Goal: Complete application form

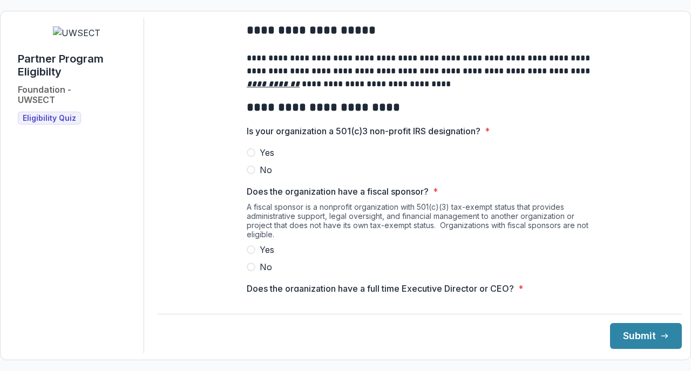
scroll to position [32, 0]
click at [253, 157] on span at bounding box center [251, 152] width 9 height 9
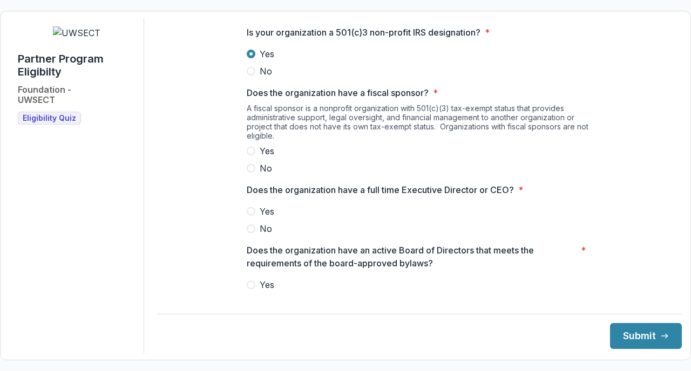
scroll to position [132, 0]
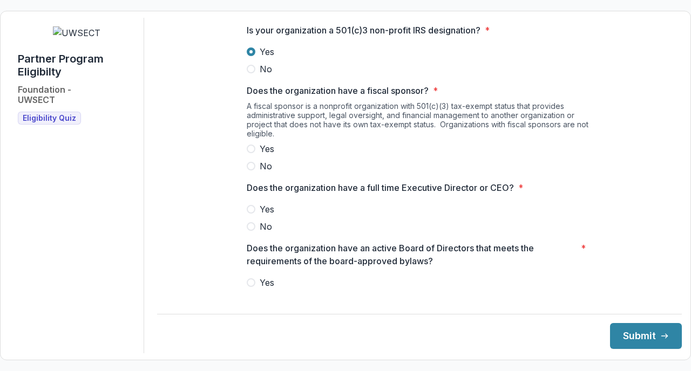
click at [252, 173] on label "No" at bounding box center [420, 166] width 346 height 13
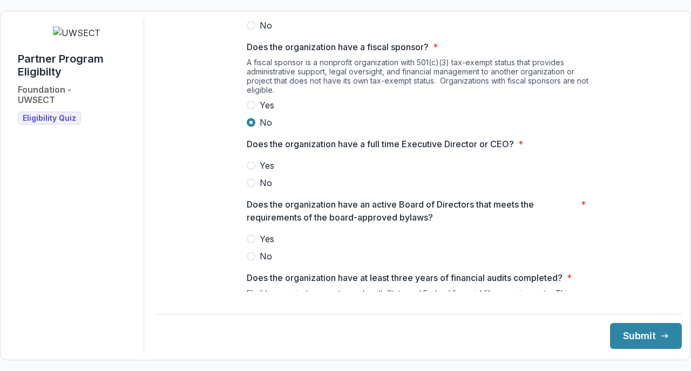
scroll to position [192, 0]
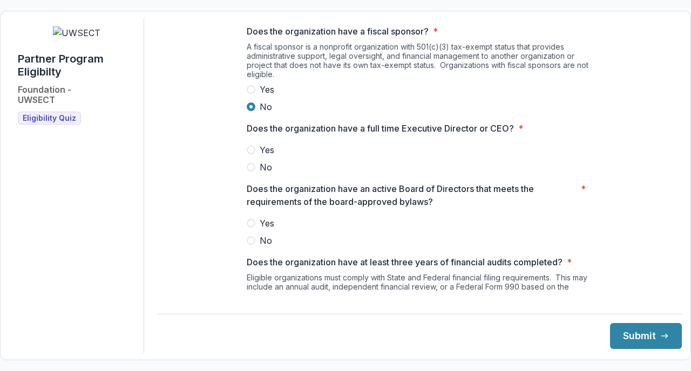
click at [250, 154] on span at bounding box center [251, 150] width 9 height 9
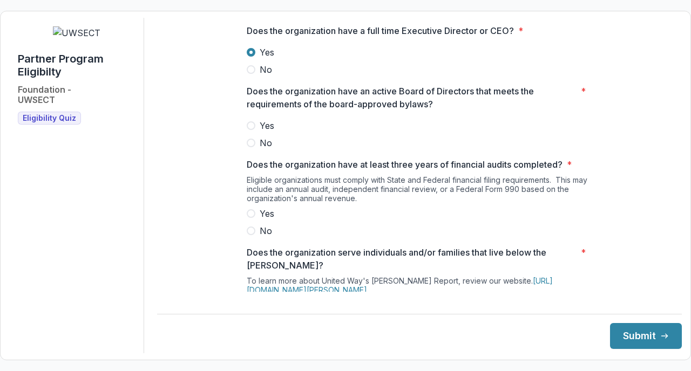
scroll to position [290, 0]
click at [250, 119] on div at bounding box center [420, 116] width 346 height 4
click at [250, 130] on span at bounding box center [251, 125] width 9 height 9
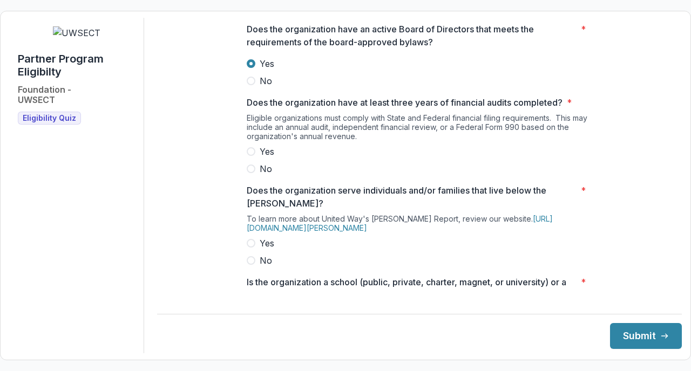
scroll to position [360, 0]
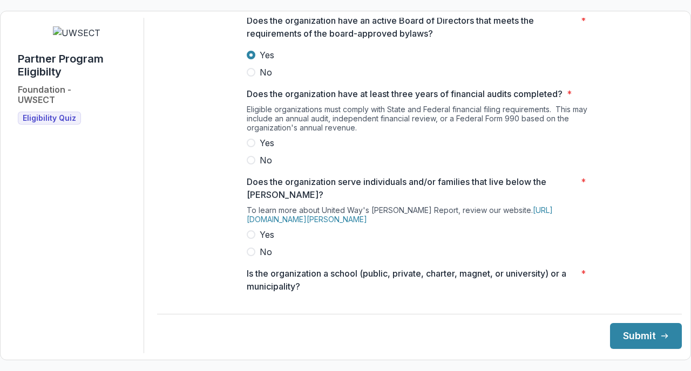
click at [256, 150] on label "Yes" at bounding box center [420, 143] width 346 height 13
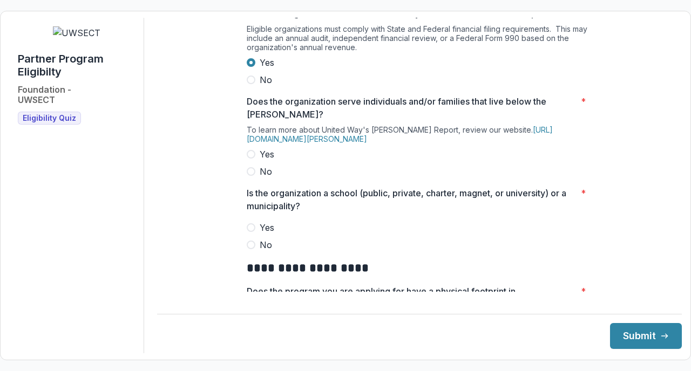
scroll to position [455, 0]
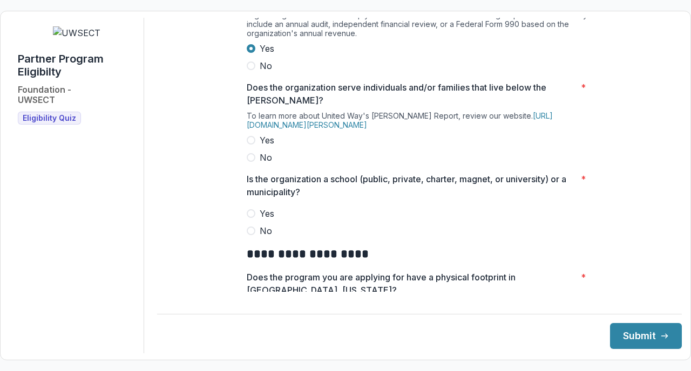
click at [257, 147] on label "Yes" at bounding box center [420, 140] width 346 height 13
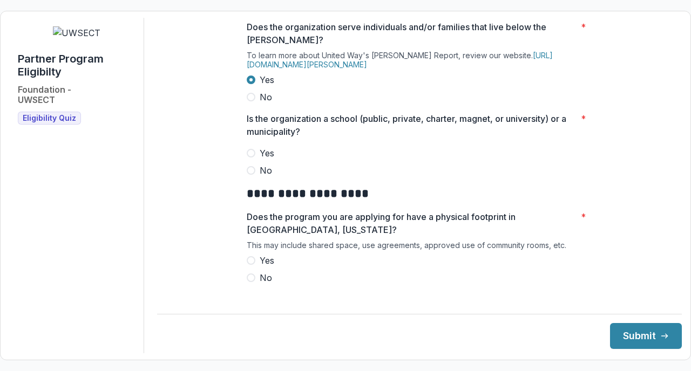
scroll to position [518, 0]
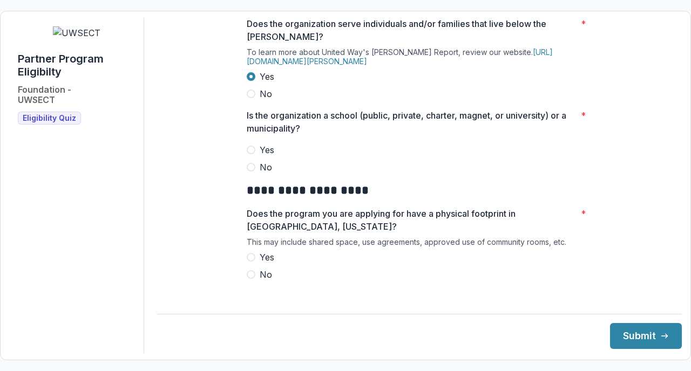
click at [253, 172] on span at bounding box center [251, 167] width 9 height 9
click at [252, 172] on span at bounding box center [251, 167] width 9 height 9
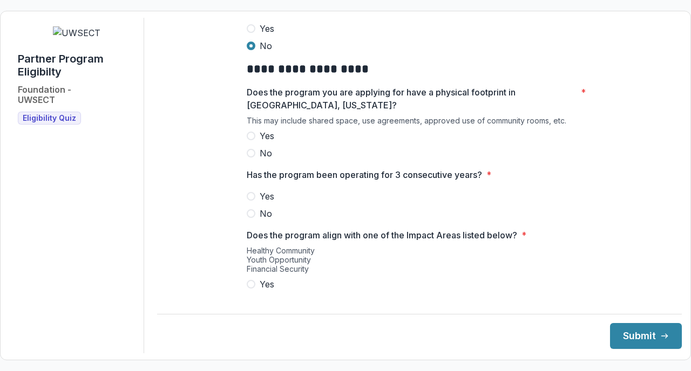
scroll to position [646, 0]
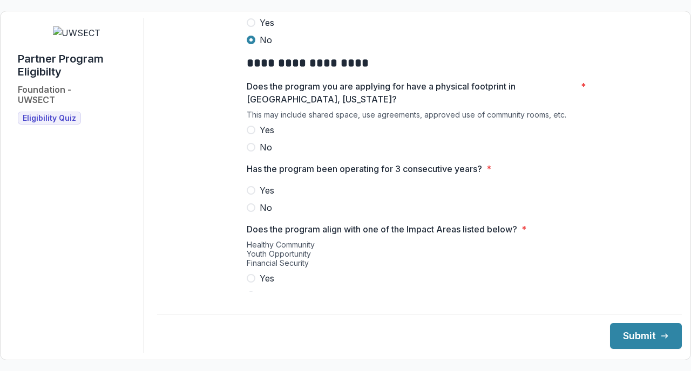
click at [252, 134] on span at bounding box center [251, 130] width 9 height 9
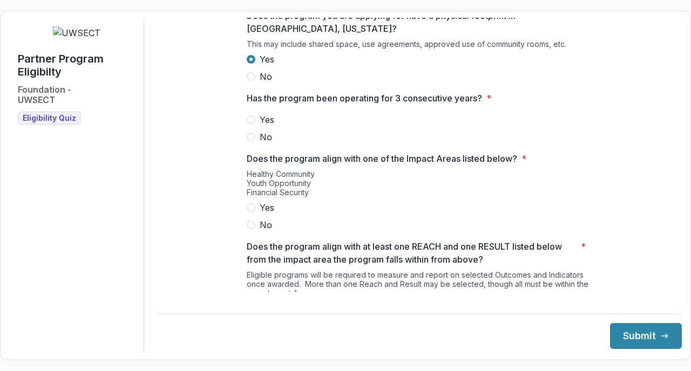
scroll to position [716, 0]
click at [254, 127] on label "Yes" at bounding box center [420, 120] width 346 height 13
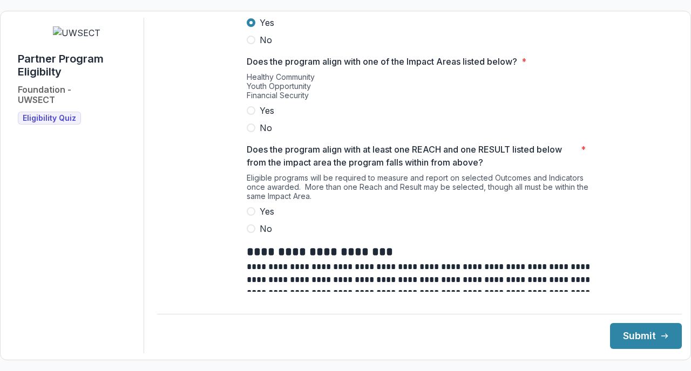
scroll to position [813, 0]
click at [255, 118] on label "Yes" at bounding box center [420, 111] width 346 height 13
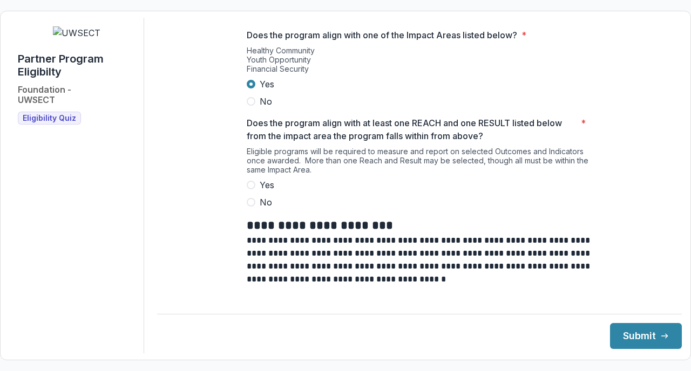
scroll to position [848, 0]
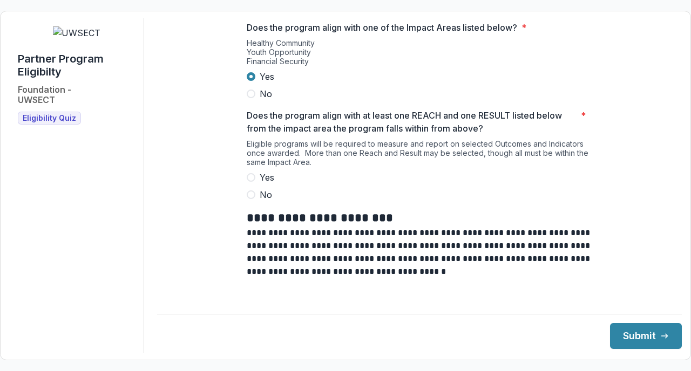
click at [256, 184] on label "Yes" at bounding box center [420, 177] width 346 height 13
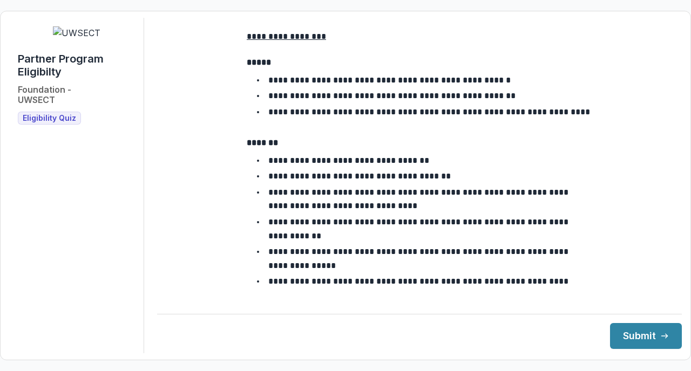
scroll to position [1988, 0]
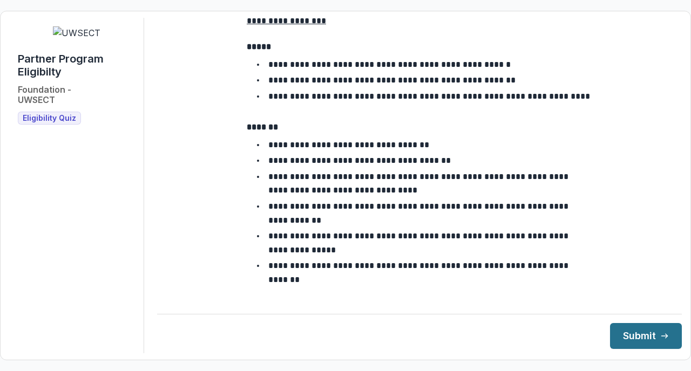
click at [631, 341] on button "Submit" at bounding box center [646, 336] width 72 height 26
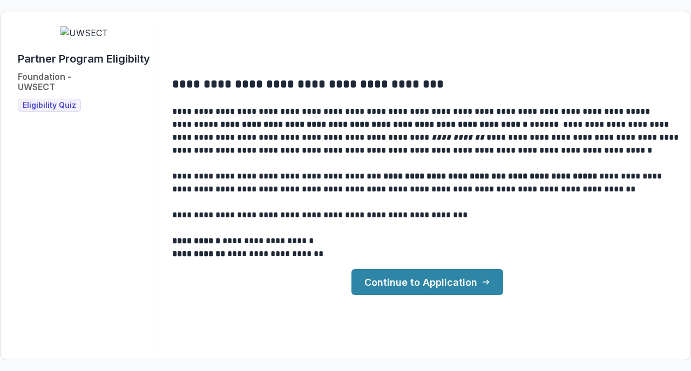
click at [393, 287] on link "Continue to Application" at bounding box center [427, 282] width 152 height 26
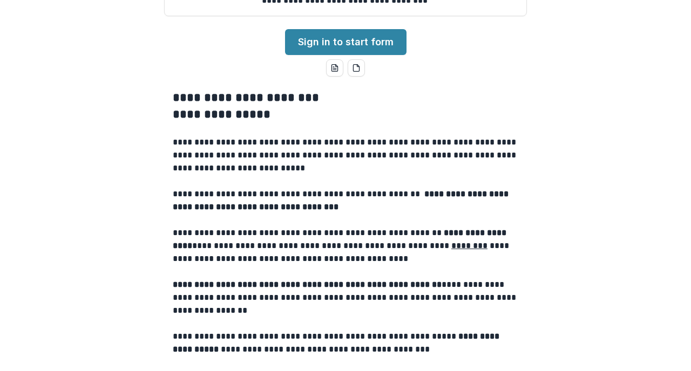
scroll to position [215, 0]
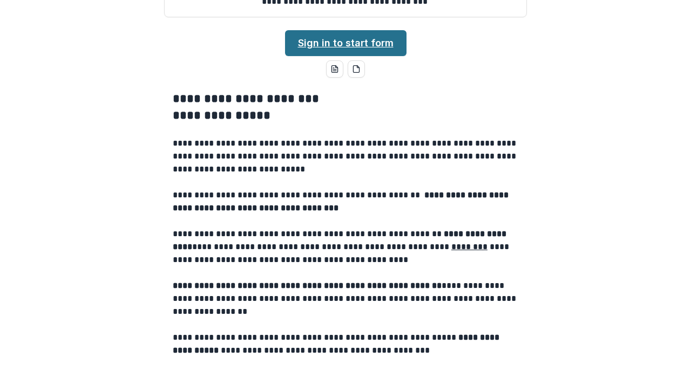
click at [316, 56] on link "Sign in to start form" at bounding box center [345, 43] width 121 height 26
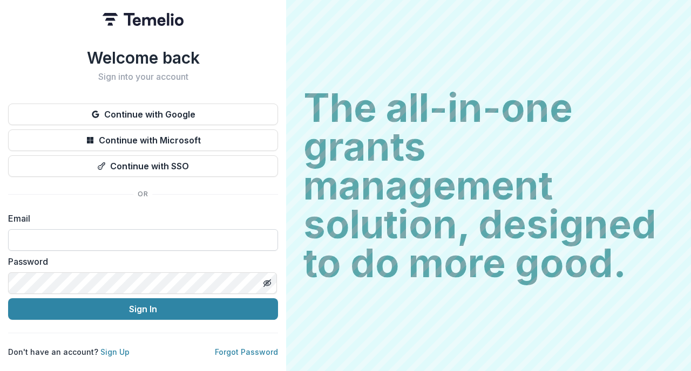
click at [231, 244] on input at bounding box center [143, 240] width 270 height 22
type input "**********"
click at [111, 352] on link "Sign Up" at bounding box center [114, 352] width 29 height 9
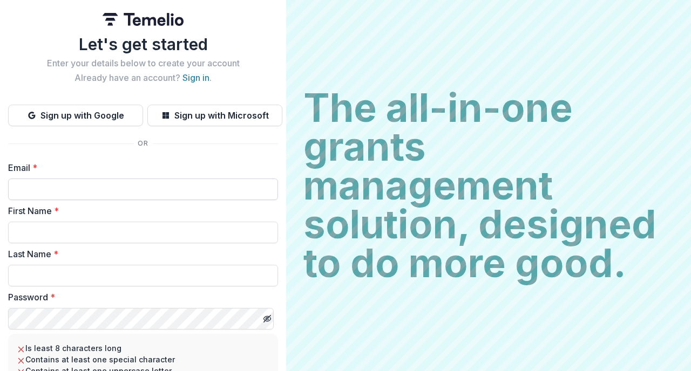
click at [151, 181] on input "Email *" at bounding box center [143, 190] width 270 height 22
type input "**********"
type input "*******"
type input "******"
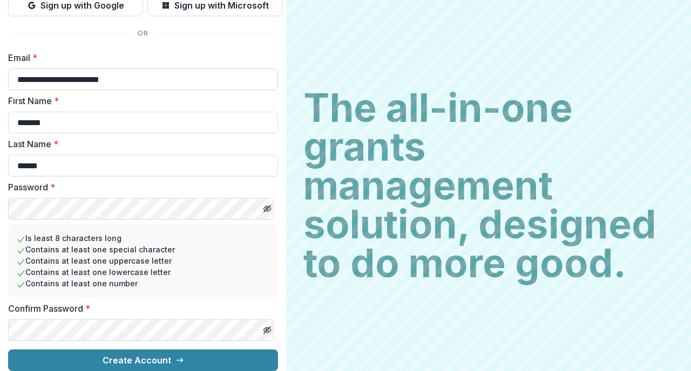
scroll to position [119, 0]
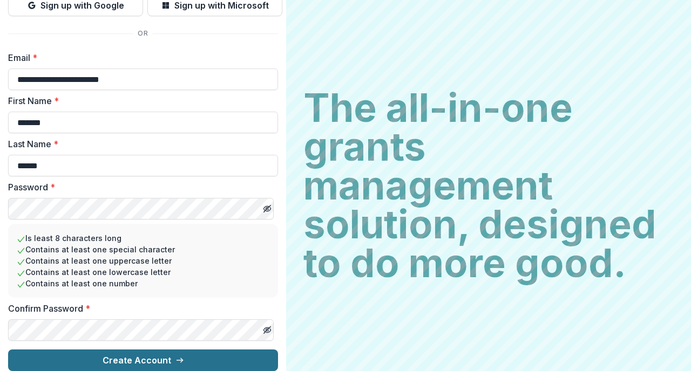
click at [109, 350] on button "Create Account" at bounding box center [143, 361] width 270 height 22
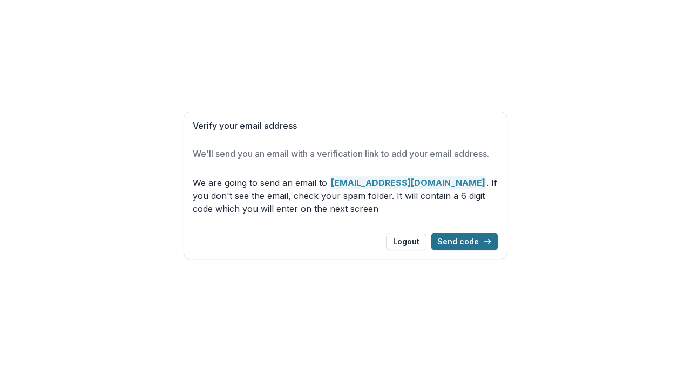
click at [465, 245] on button "Send code" at bounding box center [464, 241] width 67 height 17
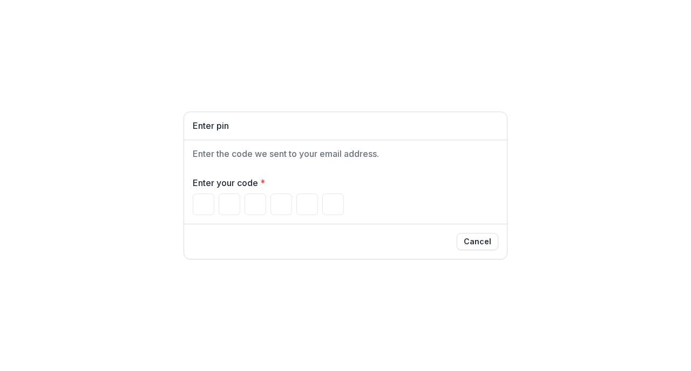
type input "*"
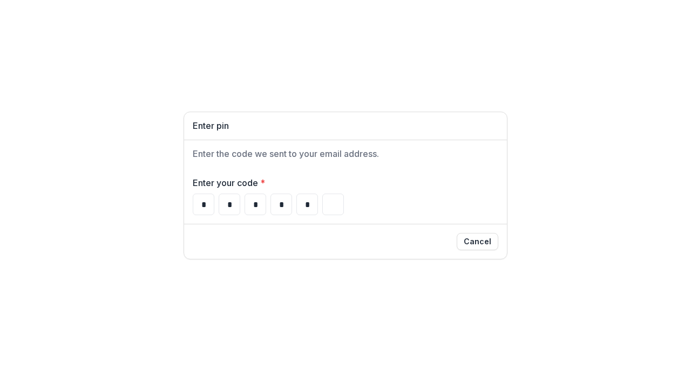
type input "*"
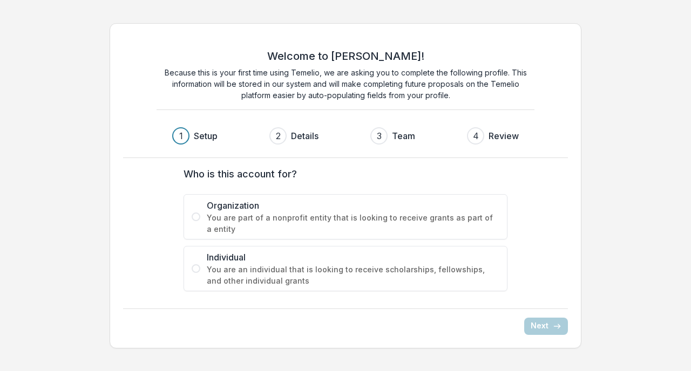
click at [211, 222] on span "You are part of a nonprofit entity that is looking to receive grants as part of…" at bounding box center [353, 223] width 293 height 23
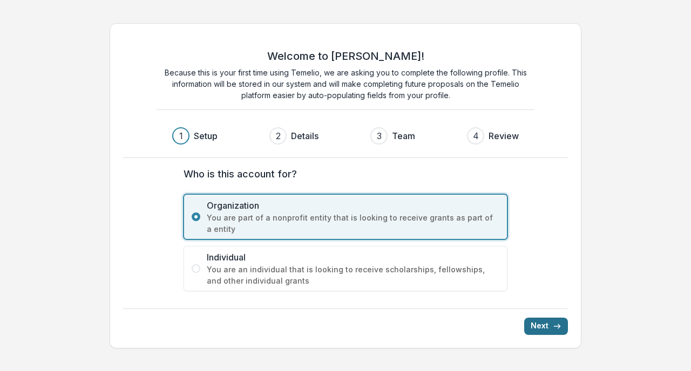
click at [549, 326] on button "Next" at bounding box center [546, 326] width 44 height 17
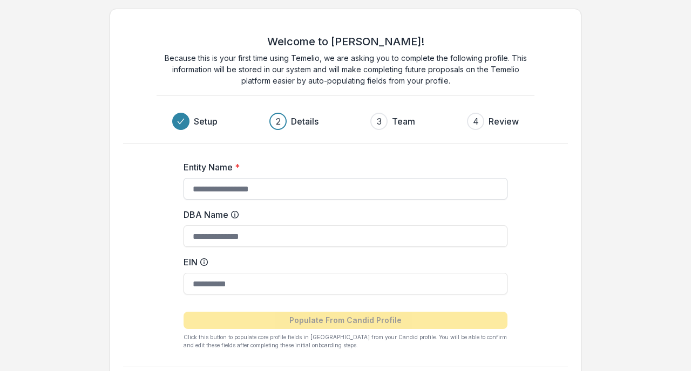
click at [298, 185] on input "Entity Name *" at bounding box center [346, 189] width 324 height 22
type input "**********"
click at [278, 238] on input "DBA Name" at bounding box center [346, 237] width 324 height 22
click at [202, 285] on input "EIN" at bounding box center [346, 284] width 324 height 22
click at [470, 205] on form "**********" at bounding box center [346, 251] width 324 height 198
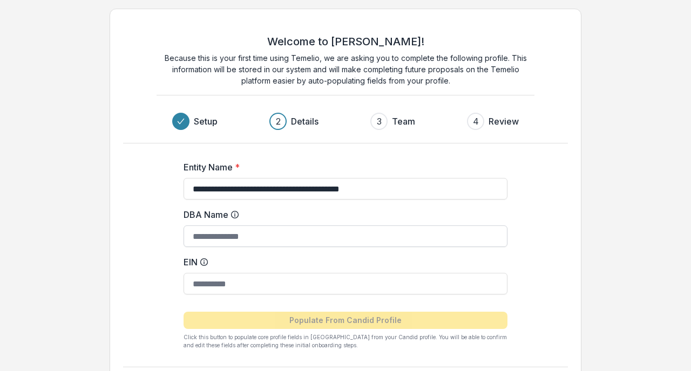
click at [430, 234] on input "DBA Name" at bounding box center [346, 237] width 324 height 22
type input "***"
click at [398, 284] on input "EIN" at bounding box center [346, 284] width 324 height 22
click at [341, 287] on input "EIN" at bounding box center [346, 284] width 324 height 22
type input "*"
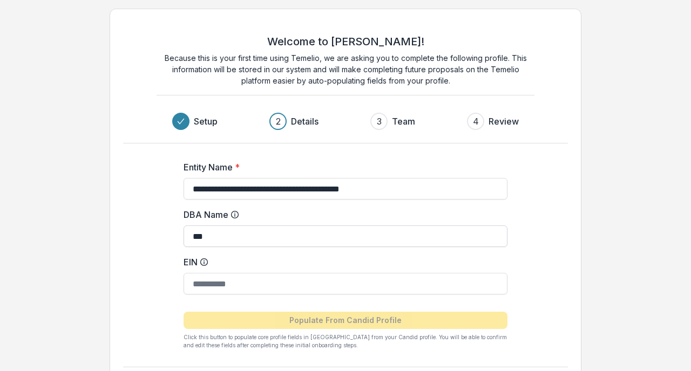
click at [227, 238] on input "***" at bounding box center [346, 237] width 324 height 22
drag, startPoint x: 220, startPoint y: 236, endPoint x: 185, endPoint y: 236, distance: 35.1
click at [185, 236] on input "***" at bounding box center [346, 237] width 324 height 22
click at [290, 114] on div "2 Details" at bounding box center [298, 121] width 58 height 17
click at [285, 117] on div "2" at bounding box center [277, 121] width 17 height 17
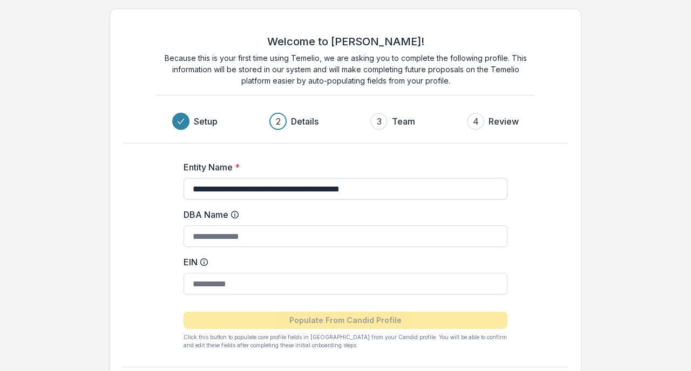
click at [434, 197] on input "**********" at bounding box center [346, 189] width 324 height 22
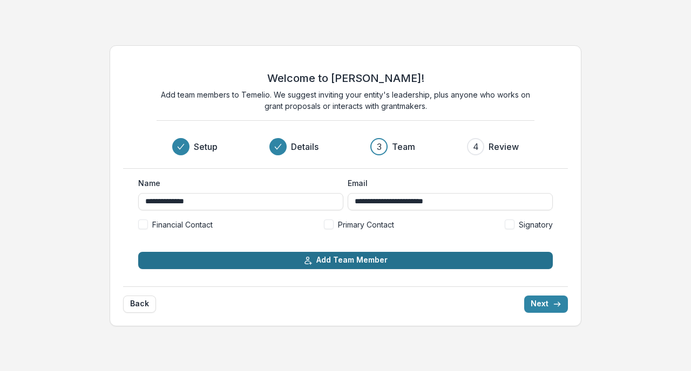
click at [209, 260] on button "Add Team Member" at bounding box center [345, 260] width 415 height 17
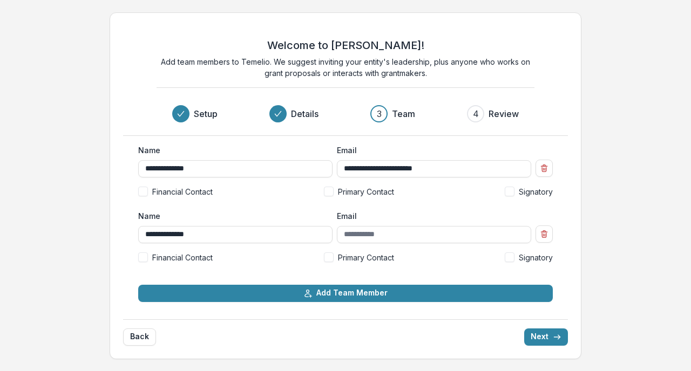
type input "**********"
click at [329, 259] on span at bounding box center [329, 258] width 10 height 10
click at [332, 193] on span at bounding box center [329, 192] width 10 height 10
click at [513, 258] on span at bounding box center [510, 258] width 10 height 10
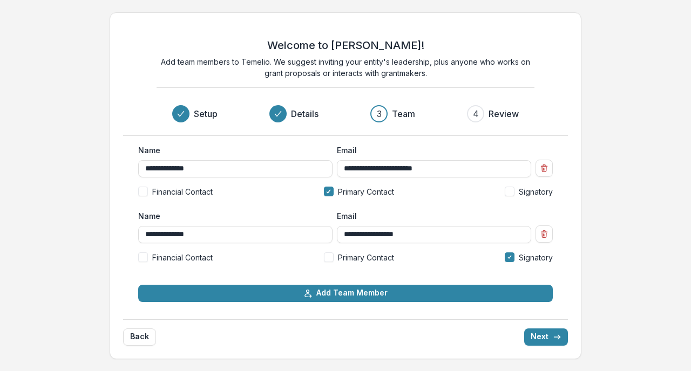
click at [510, 192] on span at bounding box center [510, 192] width 10 height 10
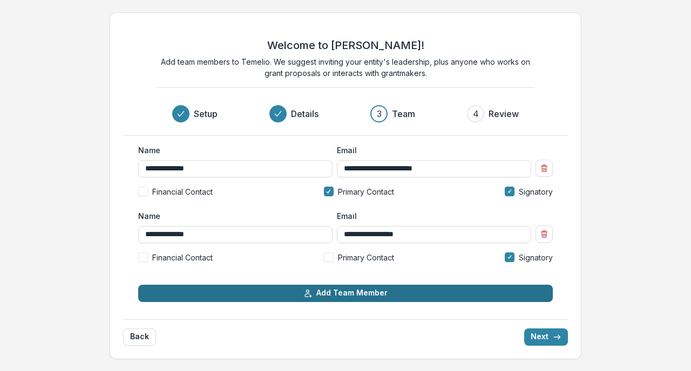
click at [366, 293] on button "Add Team Member" at bounding box center [345, 293] width 415 height 17
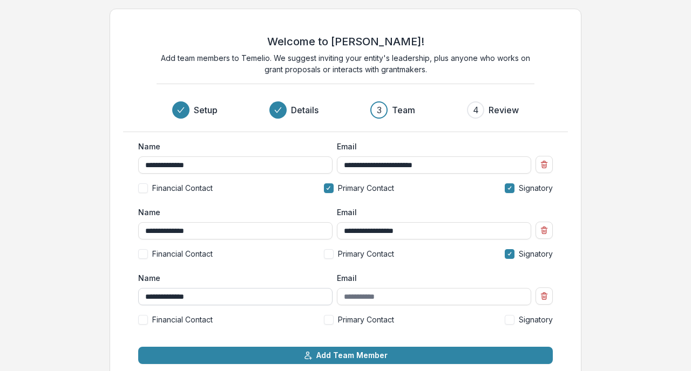
type input "**********"
click at [143, 259] on span at bounding box center [143, 254] width 10 height 10
click at [370, 295] on input "Email" at bounding box center [434, 296] width 194 height 17
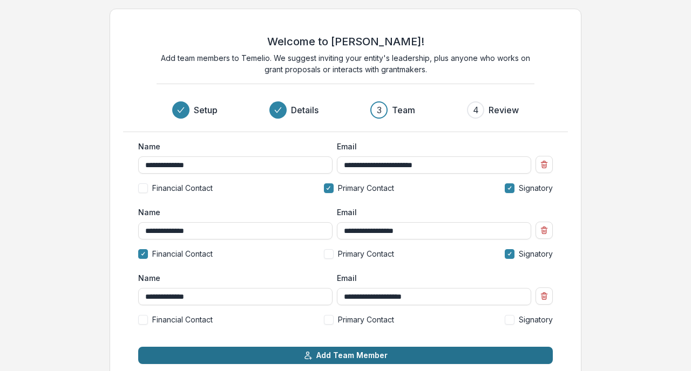
type input "**********"
click at [356, 356] on button "Add Team Member" at bounding box center [345, 355] width 415 height 17
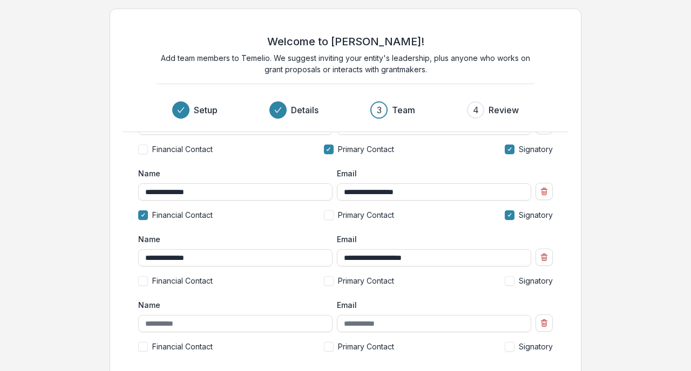
scroll to position [56, 0]
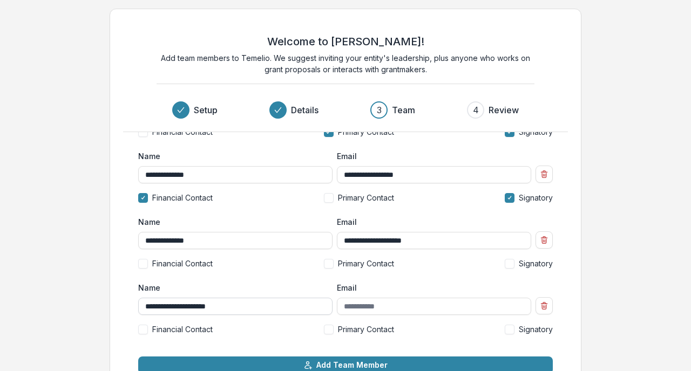
drag, startPoint x: 243, startPoint y: 307, endPoint x: 145, endPoint y: 307, distance: 98.3
click at [145, 307] on input "**********" at bounding box center [235, 306] width 194 height 17
type input "**********"
click at [387, 309] on input "Email" at bounding box center [434, 306] width 194 height 17
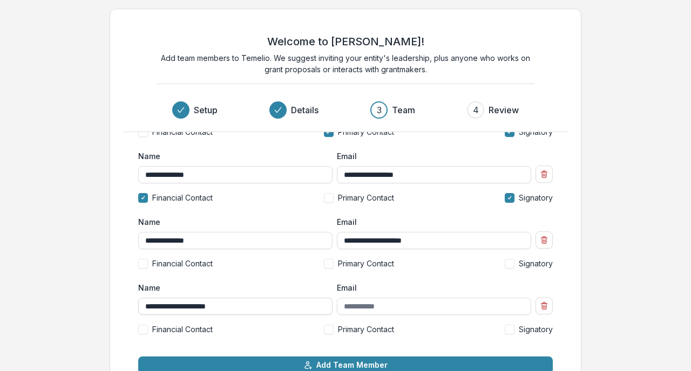
click at [262, 306] on input "**********" at bounding box center [235, 306] width 194 height 17
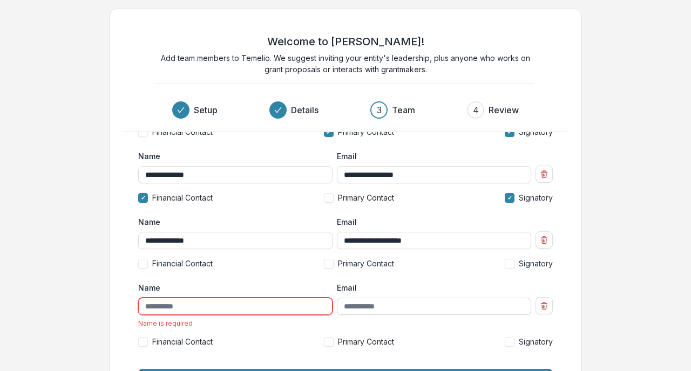
click at [365, 309] on input "Email" at bounding box center [434, 306] width 194 height 17
paste input "**********"
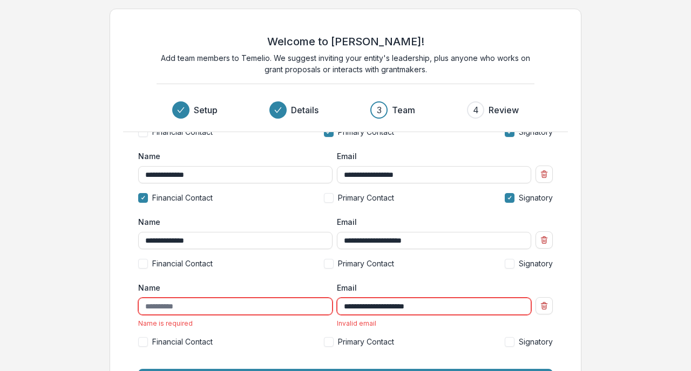
type input "**********"
click at [254, 300] on input "Name" at bounding box center [235, 306] width 194 height 17
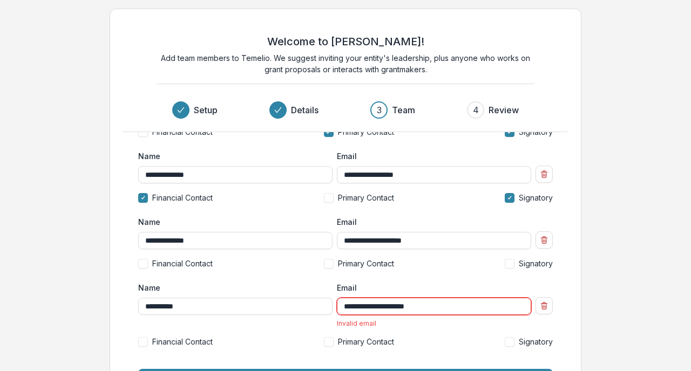
type input "**********"
click at [451, 331] on div "**********" at bounding box center [345, 319] width 415 height 74
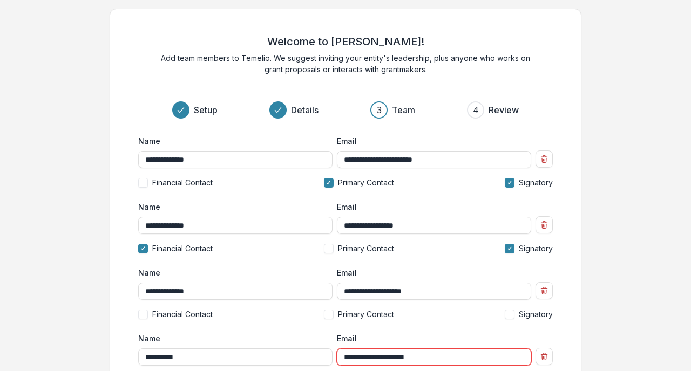
scroll to position [0, 0]
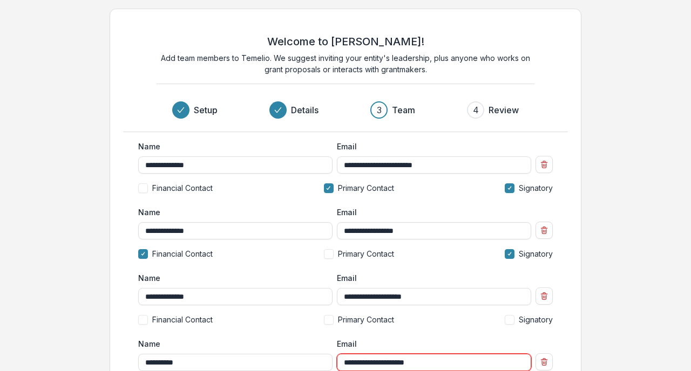
click at [328, 254] on span at bounding box center [329, 254] width 10 height 10
click at [330, 190] on span at bounding box center [329, 189] width 10 height 10
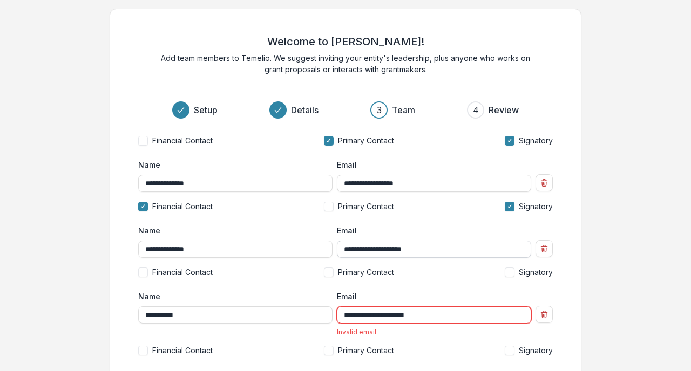
scroll to position [68, 0]
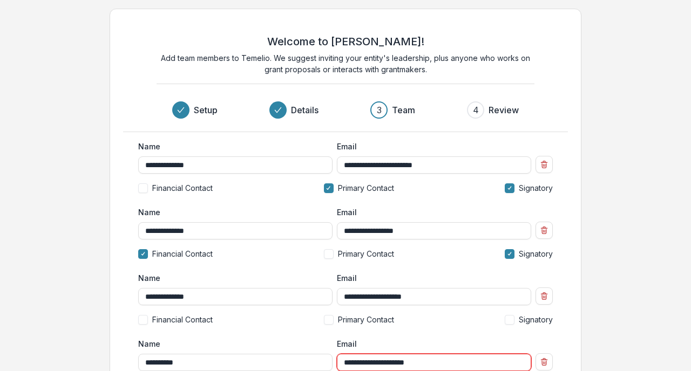
click at [407, 106] on h3 "Team" at bounding box center [403, 110] width 23 height 13
click at [384, 113] on div "3" at bounding box center [378, 110] width 17 height 17
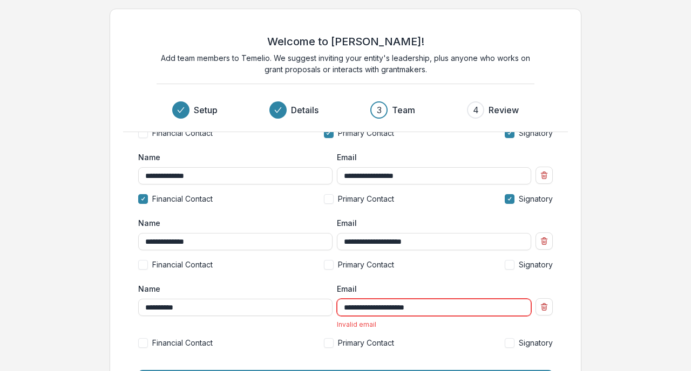
scroll to position [68, 0]
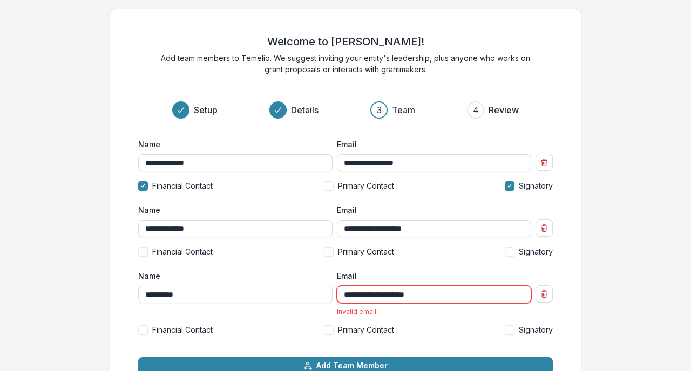
click at [444, 302] on input "**********" at bounding box center [434, 294] width 194 height 17
click at [513, 328] on label "Signatory" at bounding box center [529, 329] width 48 height 11
type input "**********"
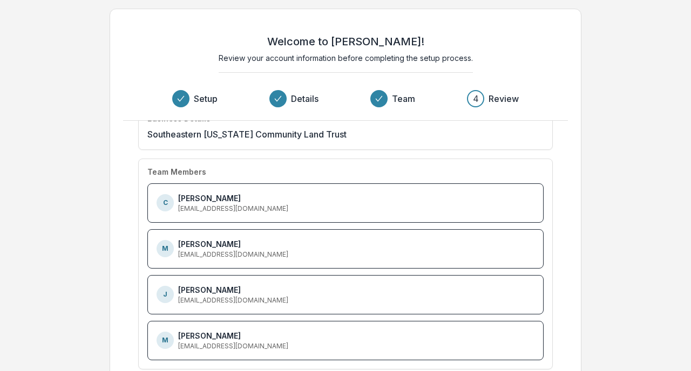
scroll to position [24, 0]
click at [201, 100] on h3 "Setup" at bounding box center [206, 98] width 24 height 13
click at [203, 132] on p "Southeastern Connecticut Community Land Trust" at bounding box center [246, 134] width 199 height 13
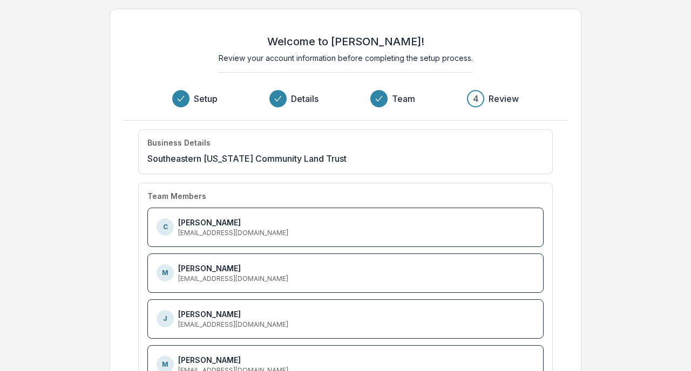
scroll to position [31, 0]
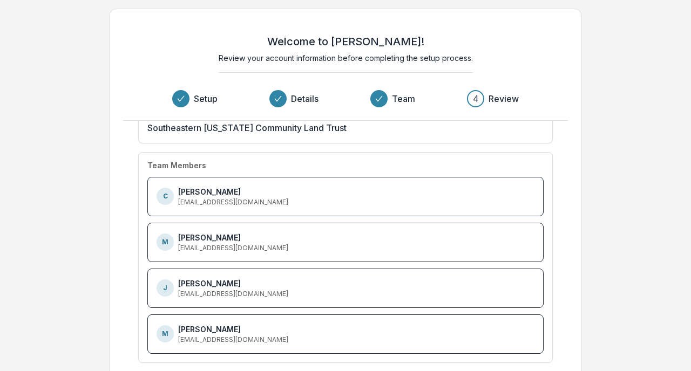
click at [516, 99] on h3 "Review" at bounding box center [504, 98] width 30 height 13
click at [477, 101] on div "4" at bounding box center [476, 98] width 6 height 13
click at [395, 109] on div "Welcome to Temelio! Review your account information before completing the setup…" at bounding box center [345, 71] width 445 height 99
click at [366, 145] on div "Business Details Southeastern Connecticut Community Land Trust Team Members C C…" at bounding box center [345, 231] width 415 height 265
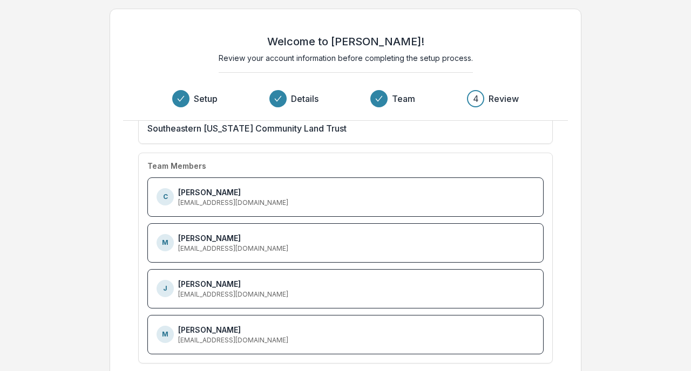
scroll to position [31, 0]
click at [350, 339] on div "M Maya Nunez treasurer@sectclt.org" at bounding box center [346, 334] width 378 height 21
click at [345, 190] on div "C Clayton Potter vicepresident@sectclt.org" at bounding box center [346, 196] width 378 height 21
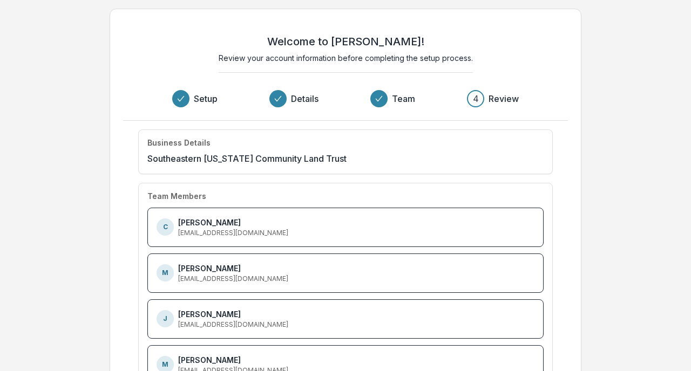
click at [341, 158] on p "Southeastern Connecticut Community Land Trust" at bounding box center [246, 158] width 199 height 13
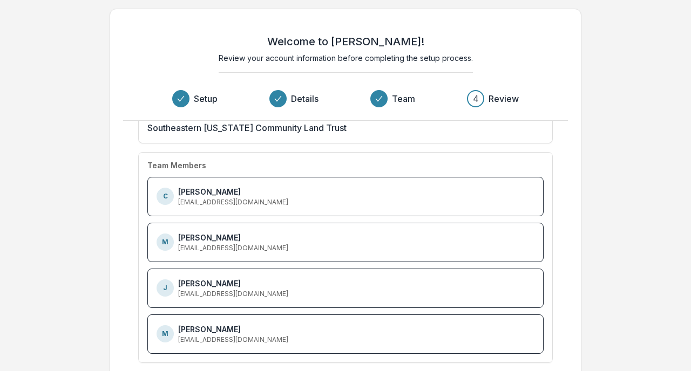
drag, startPoint x: 426, startPoint y: 264, endPoint x: 391, endPoint y: 264, distance: 34.6
click at [393, 264] on div "C Clayton Potter vicepresident@sectclt.org M Mirna Martinez mirnam@sectclt.org …" at bounding box center [345, 265] width 396 height 177
click at [467, 185] on div "C Clayton Potter vicepresident@sectclt.org" at bounding box center [345, 196] width 396 height 39
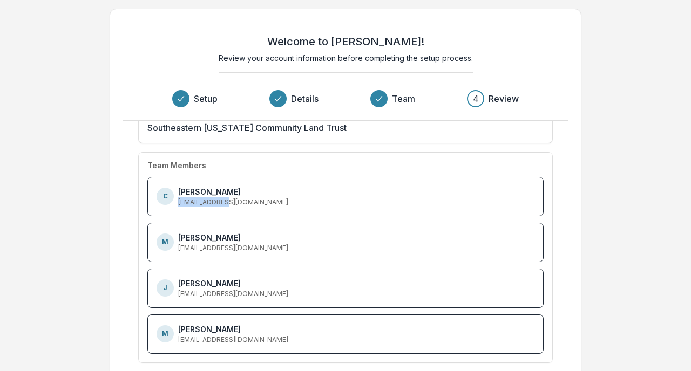
click at [404, 148] on div "Business Details Southeastern Connecticut Community Land Trust Team Members C C…" at bounding box center [345, 231] width 415 height 265
click at [396, 105] on h3 "Team" at bounding box center [403, 98] width 23 height 13
click at [396, 103] on h3 "Team" at bounding box center [403, 98] width 23 height 13
click at [491, 247] on div "M Mirna Martinez mirnam@sectclt.org" at bounding box center [346, 242] width 378 height 21
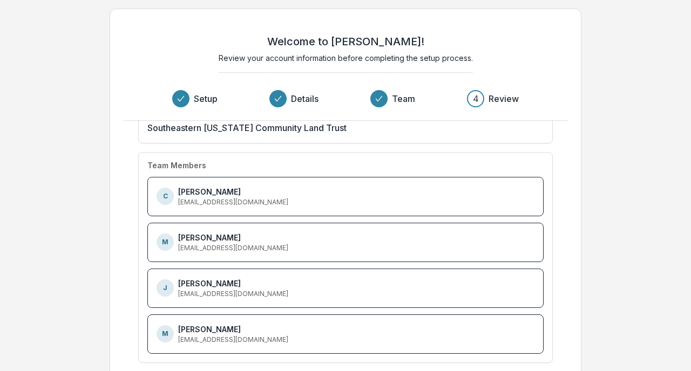
click at [463, 290] on div "J Joanne Sheehan president@sectclt.org" at bounding box center [346, 288] width 378 height 21
click at [337, 328] on div "M Maya Nunez treasurer@sectclt.org" at bounding box center [346, 334] width 378 height 21
click at [207, 329] on p "Maya Nunez" at bounding box center [209, 329] width 63 height 11
click at [205, 283] on p "Joanne Sheehan" at bounding box center [209, 283] width 63 height 11
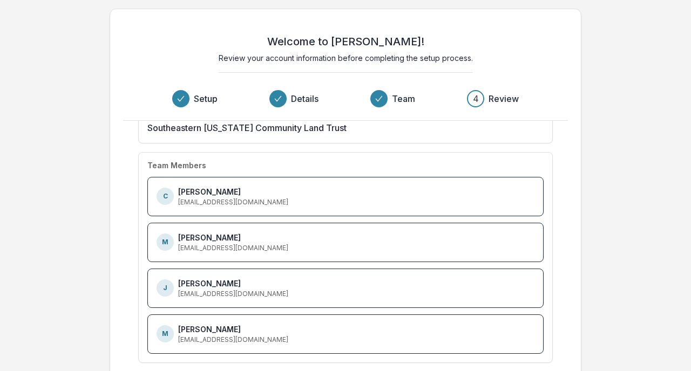
click at [199, 238] on p "Mirna Martinez" at bounding box center [209, 237] width 63 height 11
click at [198, 191] on p "Clayton Potter" at bounding box center [209, 191] width 63 height 11
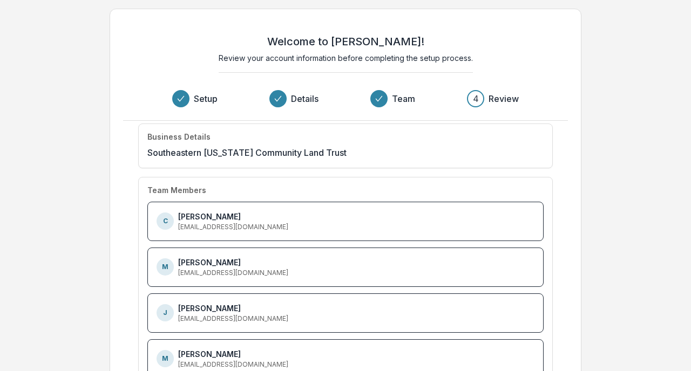
scroll to position [0, 0]
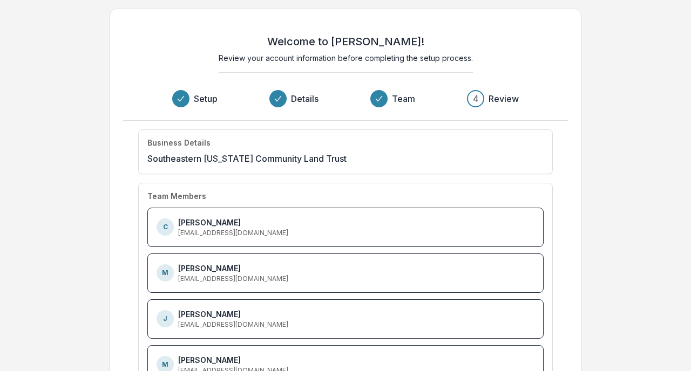
click at [209, 154] on p "Southeastern Connecticut Community Land Trust" at bounding box center [246, 158] width 199 height 13
click at [193, 144] on h4 "Business Details" at bounding box center [178, 143] width 63 height 9
click at [207, 98] on h3 "Setup" at bounding box center [206, 98] width 24 height 13
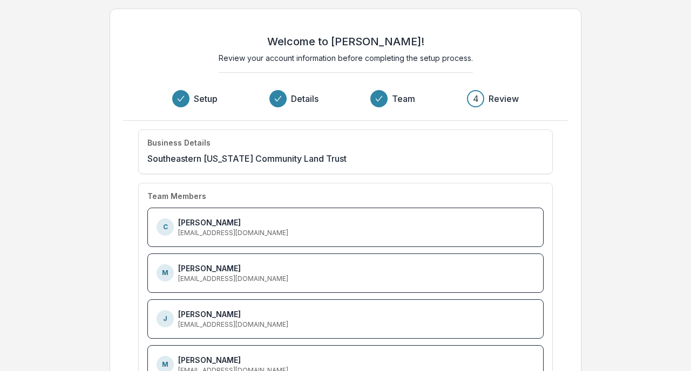
click at [271, 100] on div "Progress" at bounding box center [277, 98] width 17 height 17
click at [275, 100] on icon "Progress" at bounding box center [278, 98] width 9 height 9
click at [383, 102] on icon "Progress" at bounding box center [379, 98] width 9 height 9
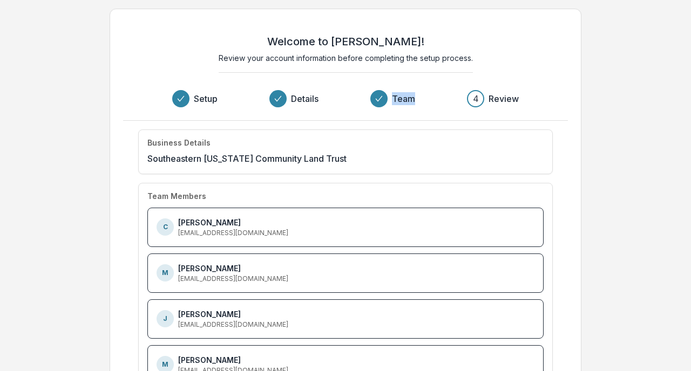
click at [410, 107] on div "Welcome to Temelio! Review your account information before completing the setup…" at bounding box center [345, 71] width 445 height 99
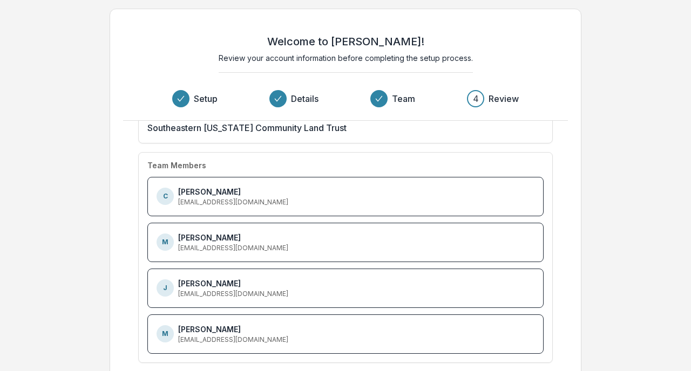
click at [530, 57] on div "Welcome to Temelio! Review your account information before completing the setup…" at bounding box center [345, 71] width 445 height 99
click at [622, 83] on div "Welcome to Temelio! Review your account information before completing the setup…" at bounding box center [345, 214] width 691 height 429
click at [667, 102] on div "Welcome to Temelio! Review your account information before completing the setup…" at bounding box center [345, 214] width 691 height 429
click at [492, 103] on h3 "Review" at bounding box center [504, 98] width 30 height 13
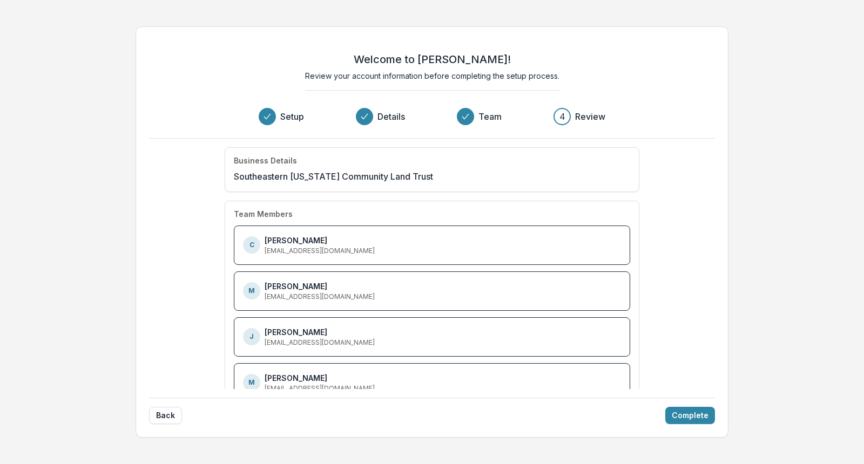
scroll to position [29, 0]
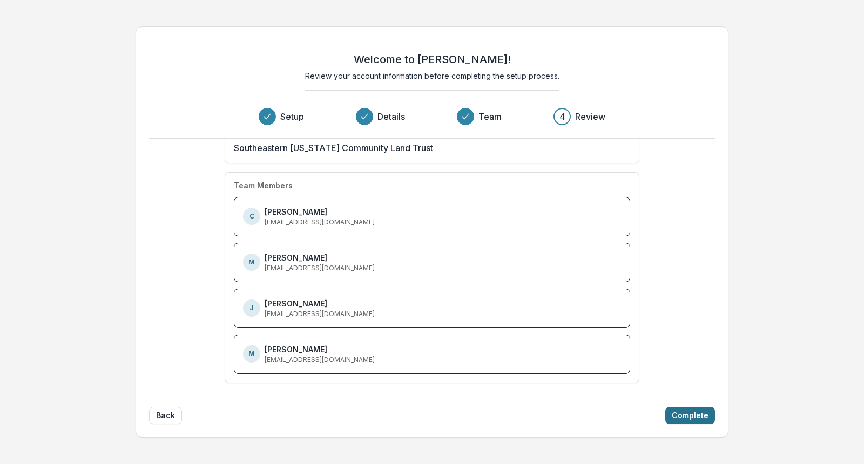
click at [685, 371] on button "Complete" at bounding box center [690, 415] width 50 height 17
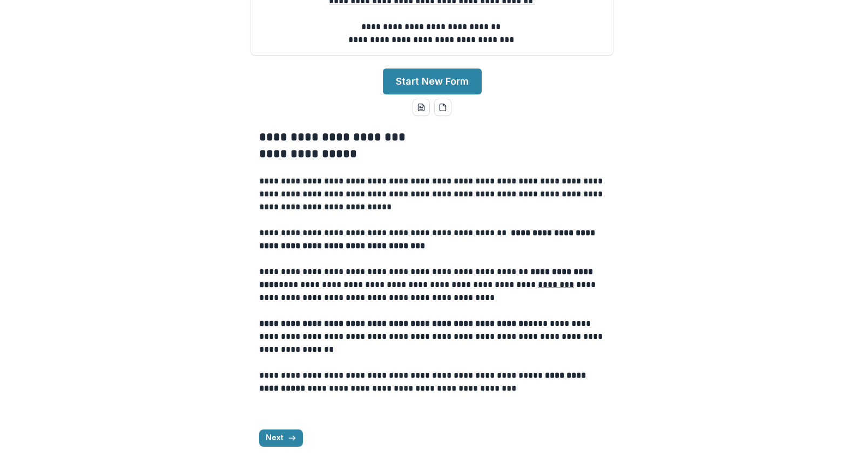
scroll to position [295, 0]
click at [276, 371] on button "Next" at bounding box center [281, 438] width 44 height 17
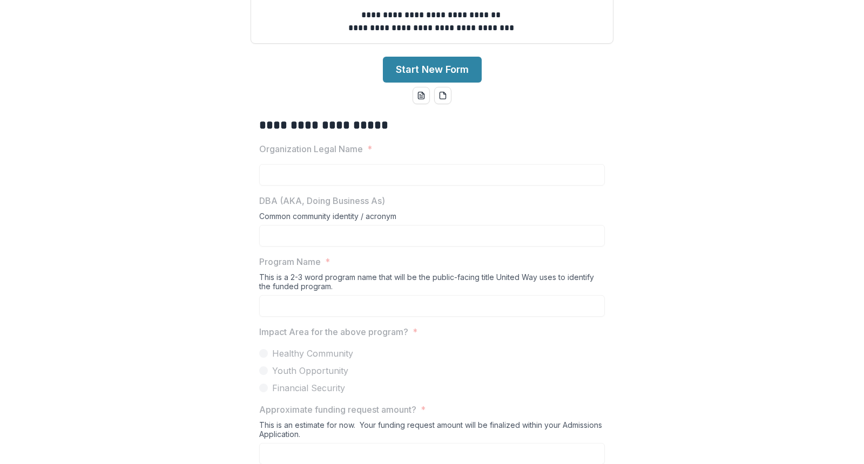
scroll to position [198, 0]
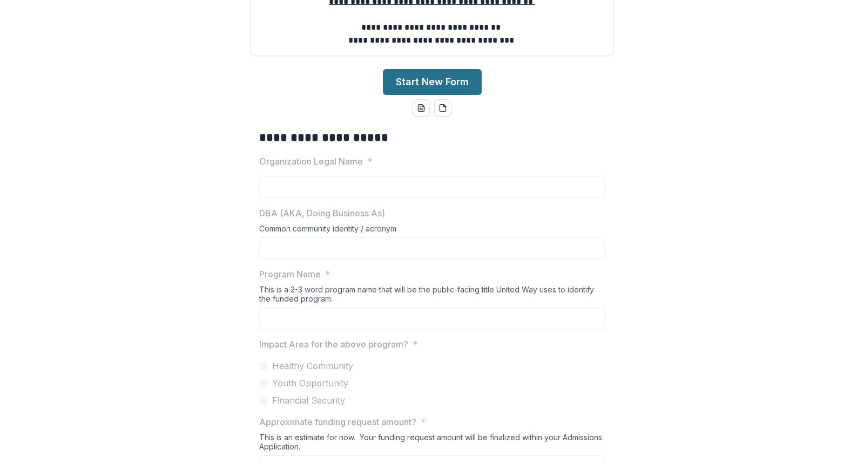
click at [415, 95] on button "Start New Form" at bounding box center [432, 82] width 99 height 26
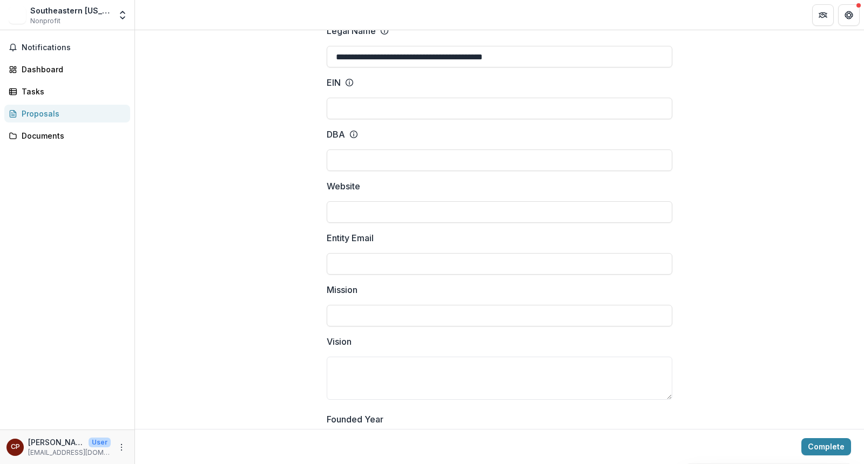
scroll to position [93, 0]
click at [374, 212] on input "Website" at bounding box center [500, 212] width 346 height 22
type input "**********"
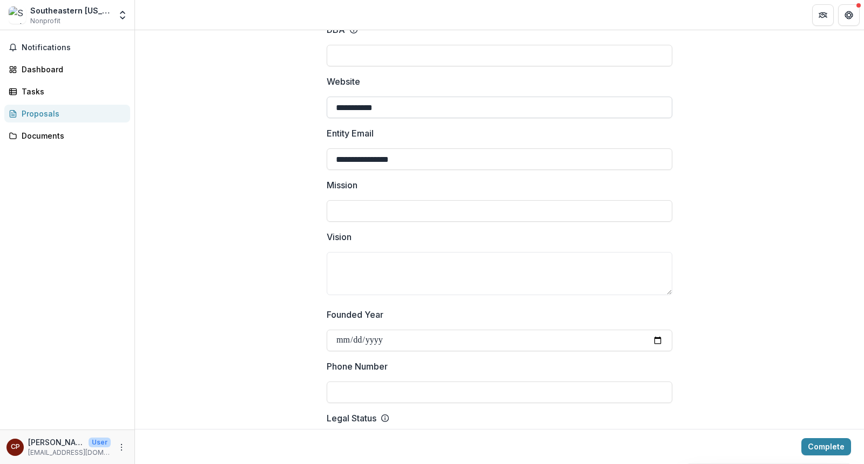
scroll to position [221, 0]
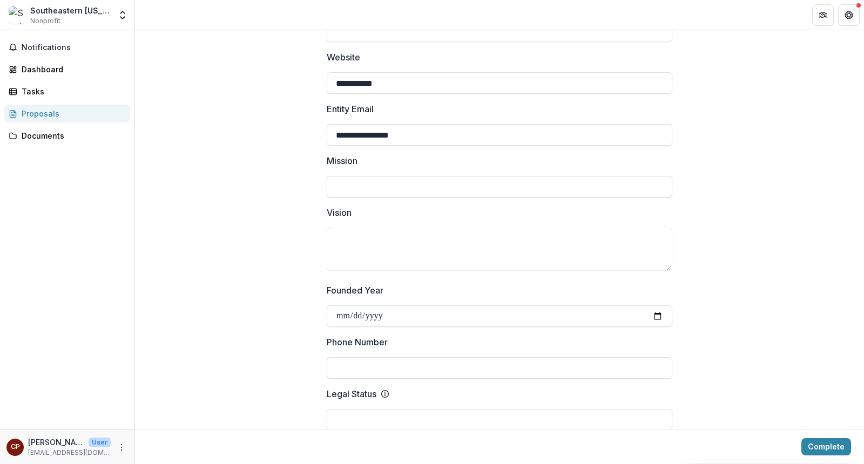
type input "**********"
click at [386, 192] on input "Mission" at bounding box center [500, 187] width 346 height 22
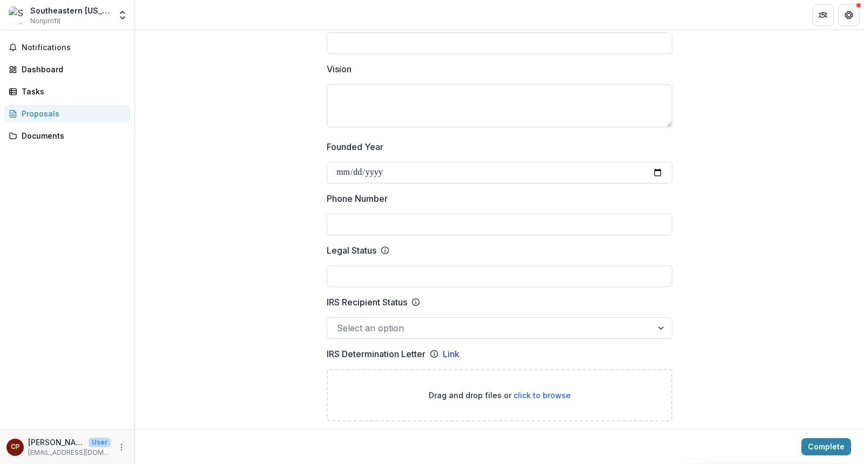
scroll to position [366, 0]
click at [398, 173] on input "Founded Year" at bounding box center [500, 172] width 346 height 22
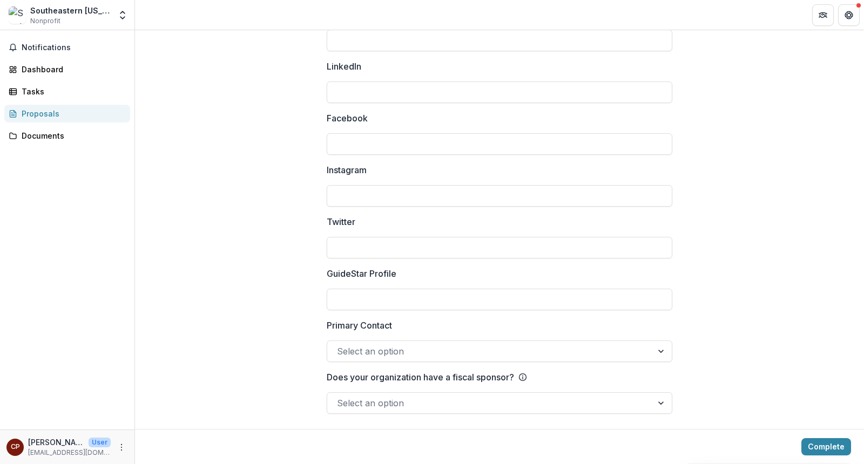
scroll to position [1440, 0]
click at [691, 371] on button "Complete" at bounding box center [826, 446] width 50 height 17
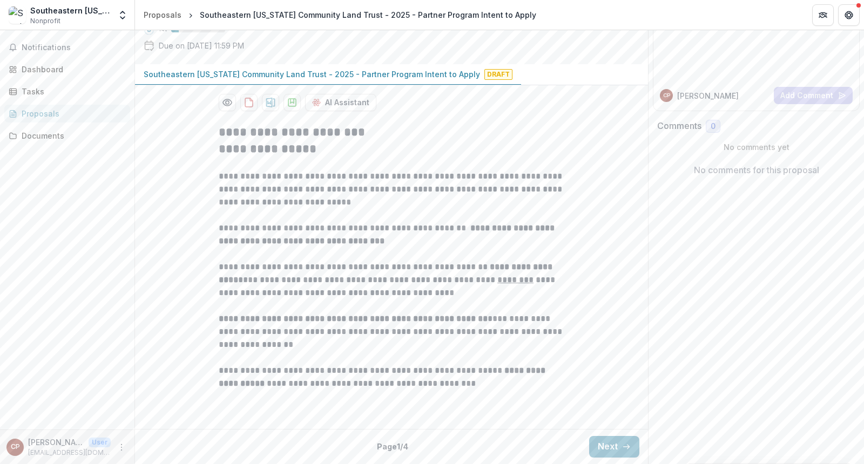
scroll to position [199, 0]
click at [606, 371] on button "Next" at bounding box center [614, 447] width 50 height 22
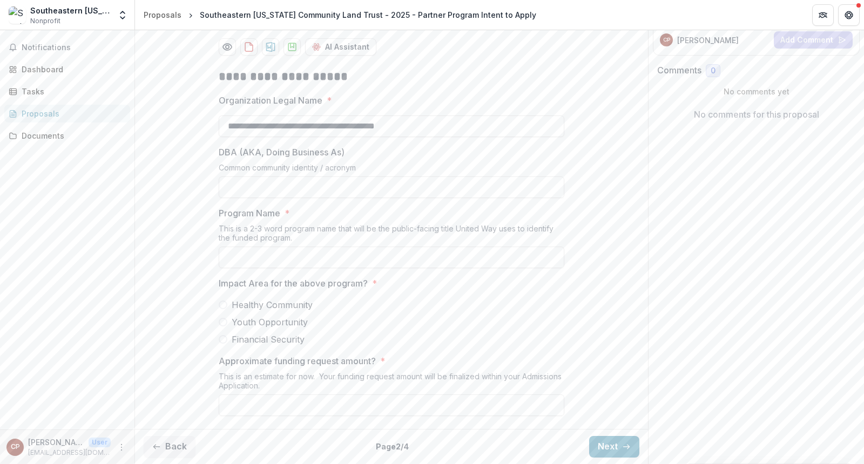
scroll to position [254, 0]
click at [599, 371] on button "Next" at bounding box center [614, 447] width 50 height 22
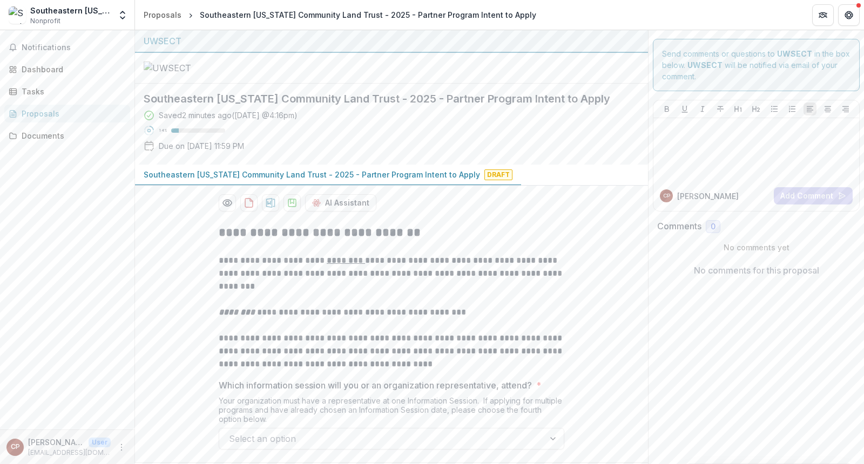
scroll to position [132, 0]
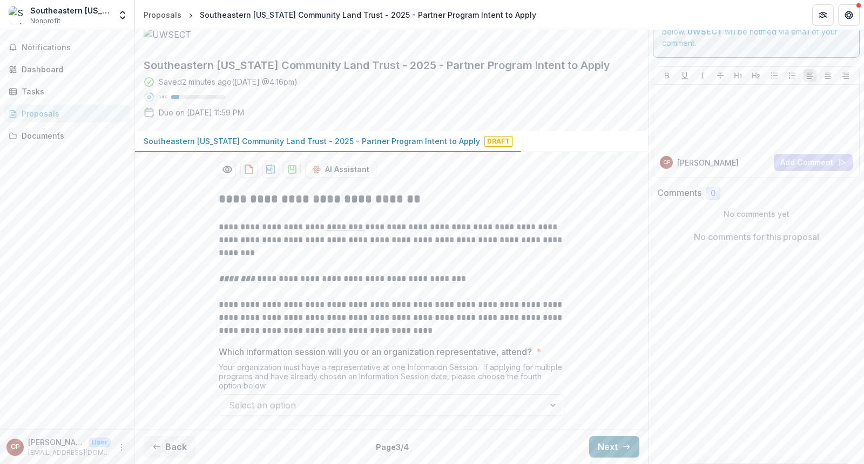
click at [608, 371] on button "Next" at bounding box center [614, 447] width 50 height 22
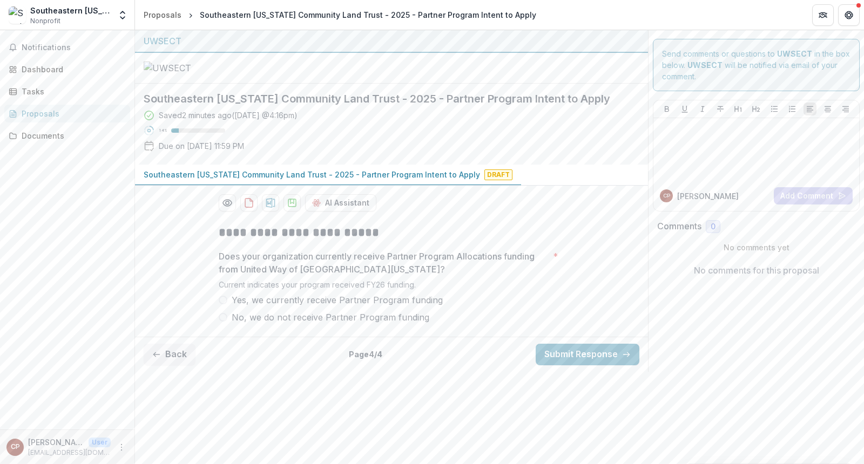
scroll to position [5, 0]
click at [173, 366] on button "Back" at bounding box center [170, 355] width 52 height 22
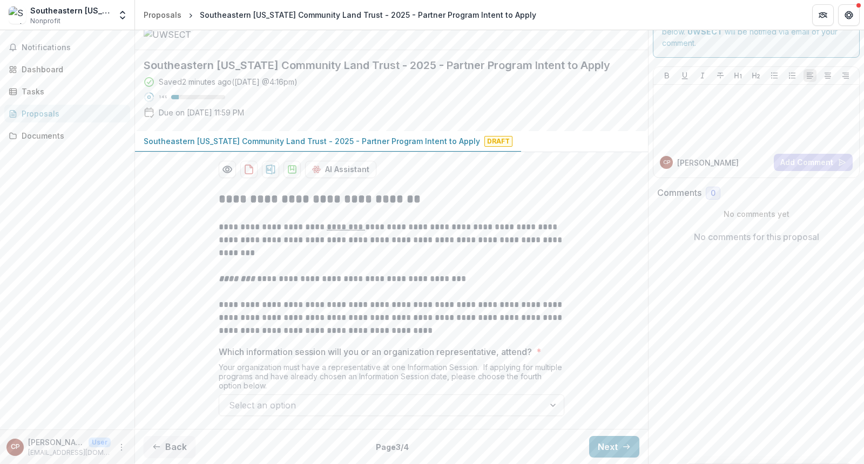
scroll to position [132, 0]
click at [173, 371] on button "Back" at bounding box center [170, 447] width 52 height 22
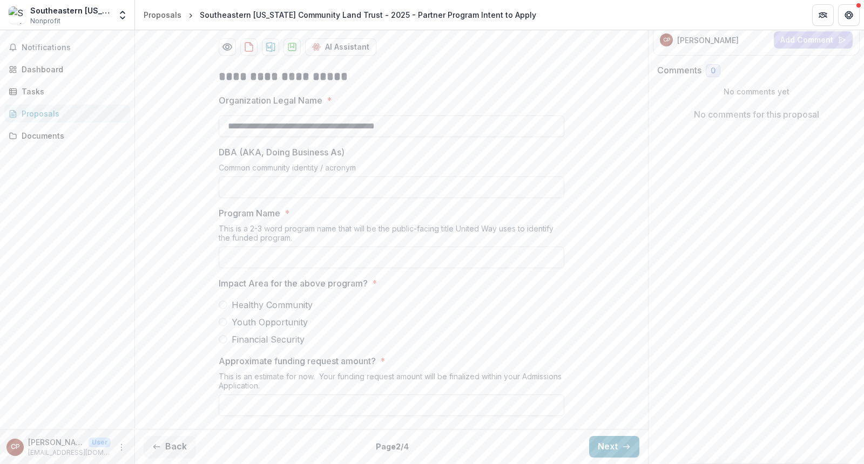
scroll to position [254, 0]
click at [598, 371] on button "Next" at bounding box center [614, 447] width 50 height 22
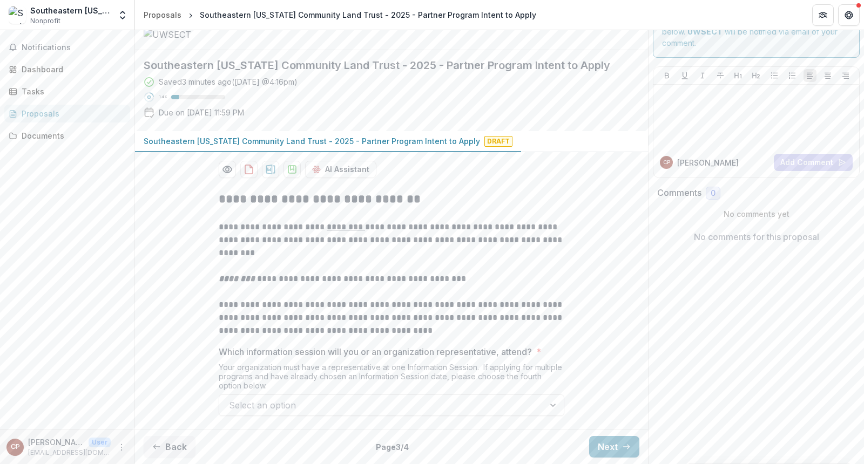
scroll to position [126, 0]
click at [601, 371] on button "Next" at bounding box center [614, 447] width 50 height 22
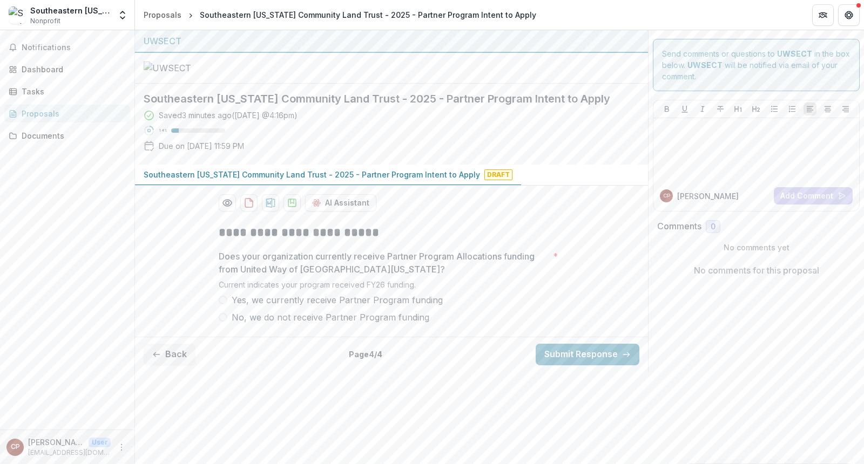
scroll to position [5, 0]
click at [169, 366] on button "Back" at bounding box center [170, 355] width 52 height 22
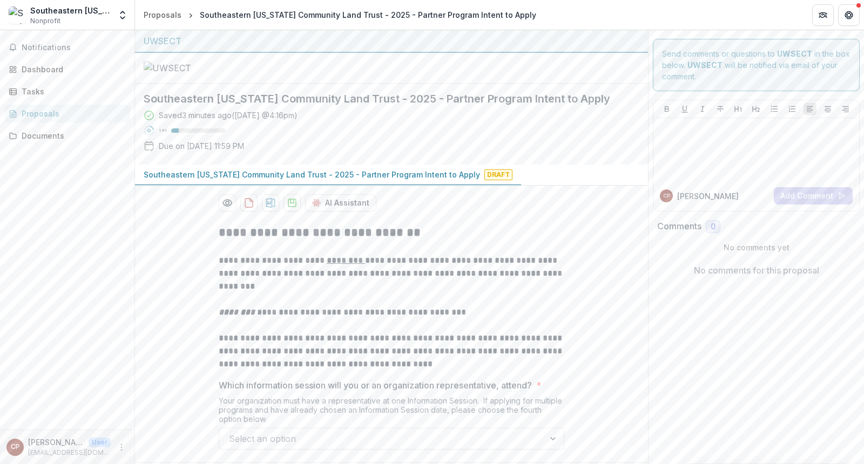
scroll to position [132, 0]
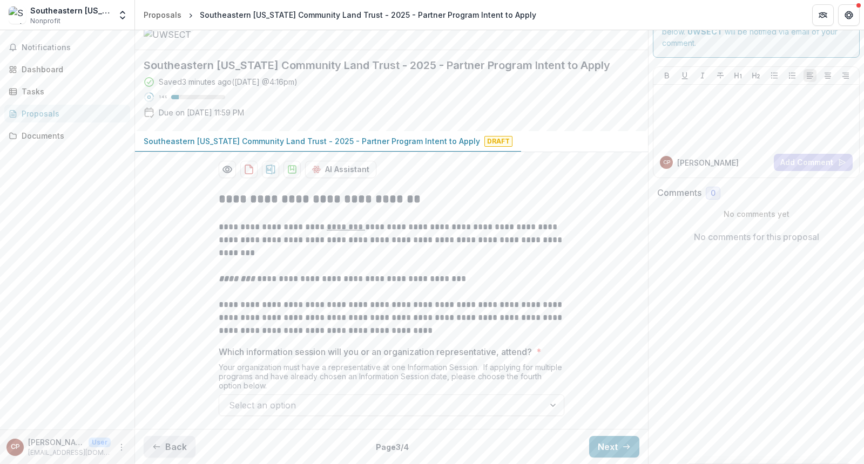
click at [175, 371] on button "Back" at bounding box center [170, 447] width 52 height 22
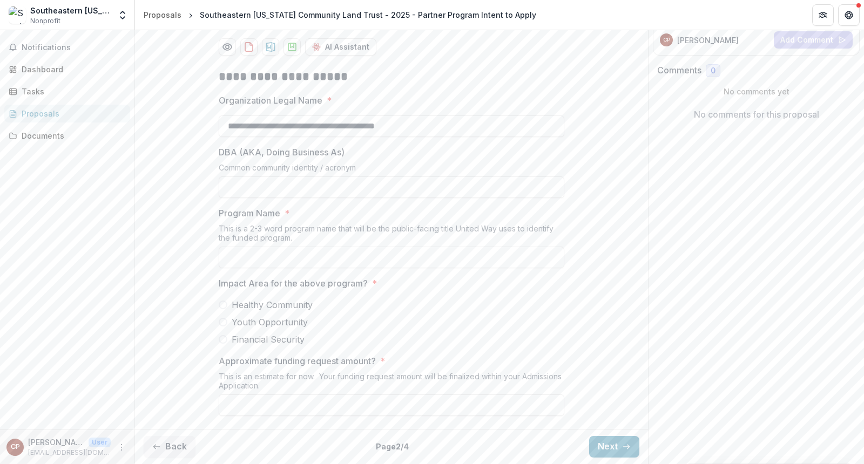
scroll to position [254, 0]
click at [169, 371] on button "Back" at bounding box center [170, 447] width 52 height 22
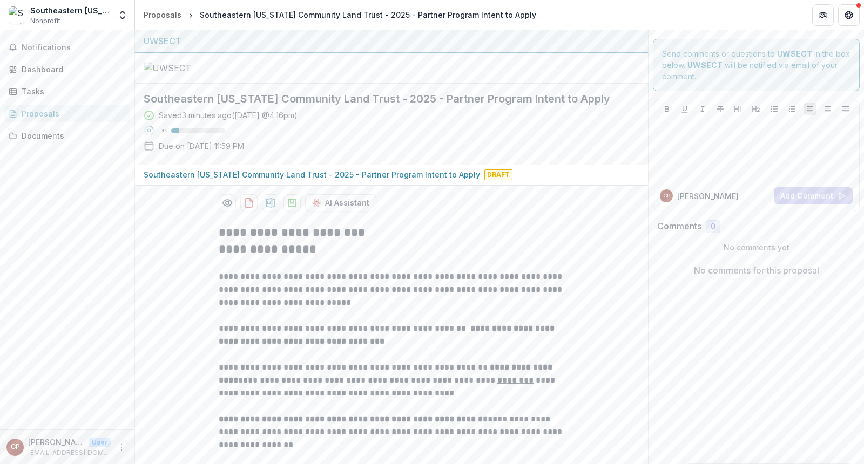
scroll to position [199, 0]
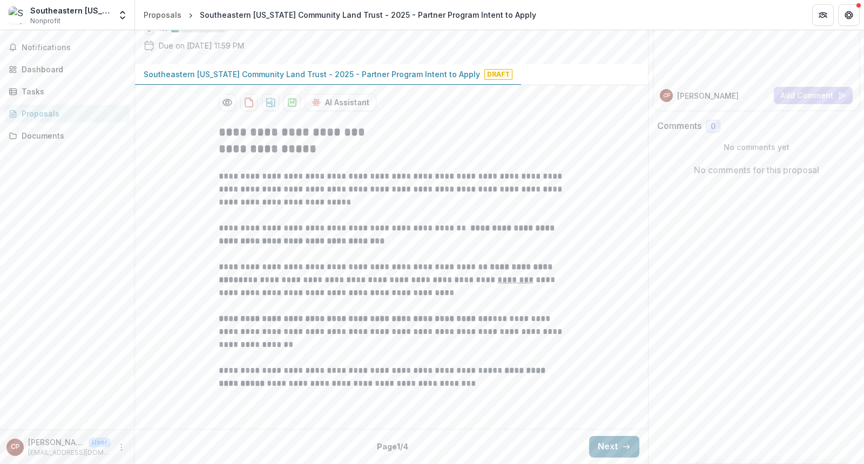
click at [622, 371] on icon "button" at bounding box center [626, 447] width 9 height 9
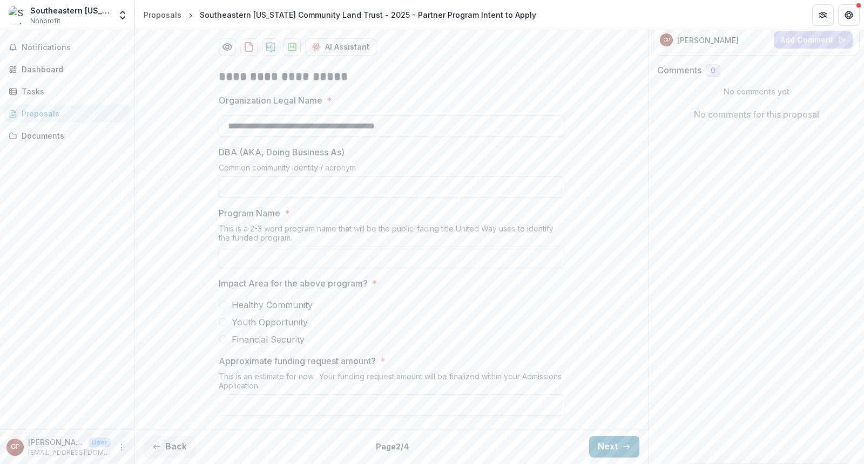
scroll to position [254, 0]
click at [617, 371] on button "Next" at bounding box center [614, 447] width 50 height 22
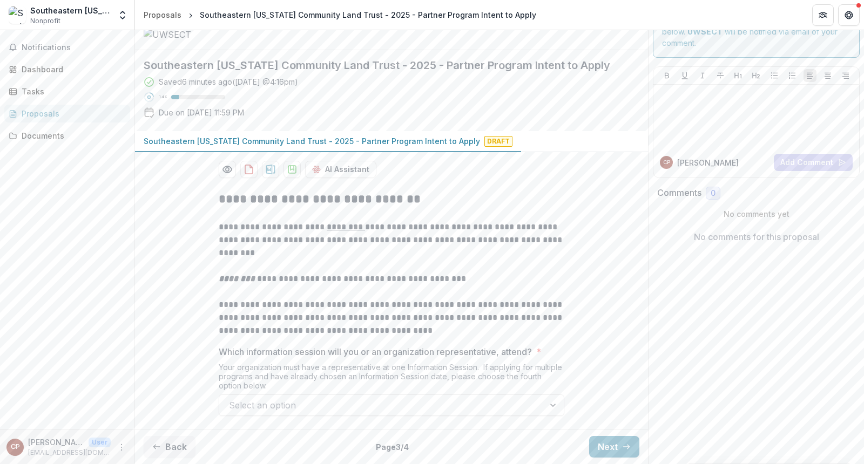
scroll to position [132, 0]
click at [164, 371] on button "Back" at bounding box center [170, 447] width 52 height 22
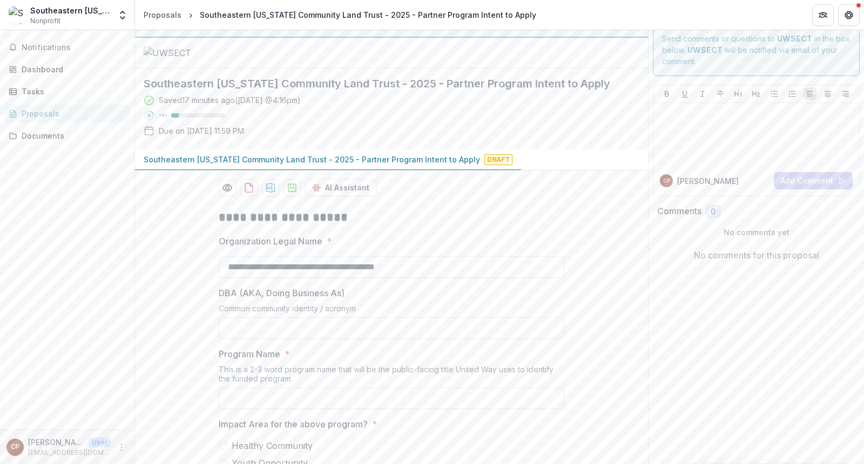
scroll to position [11, 0]
